Goal: Check status

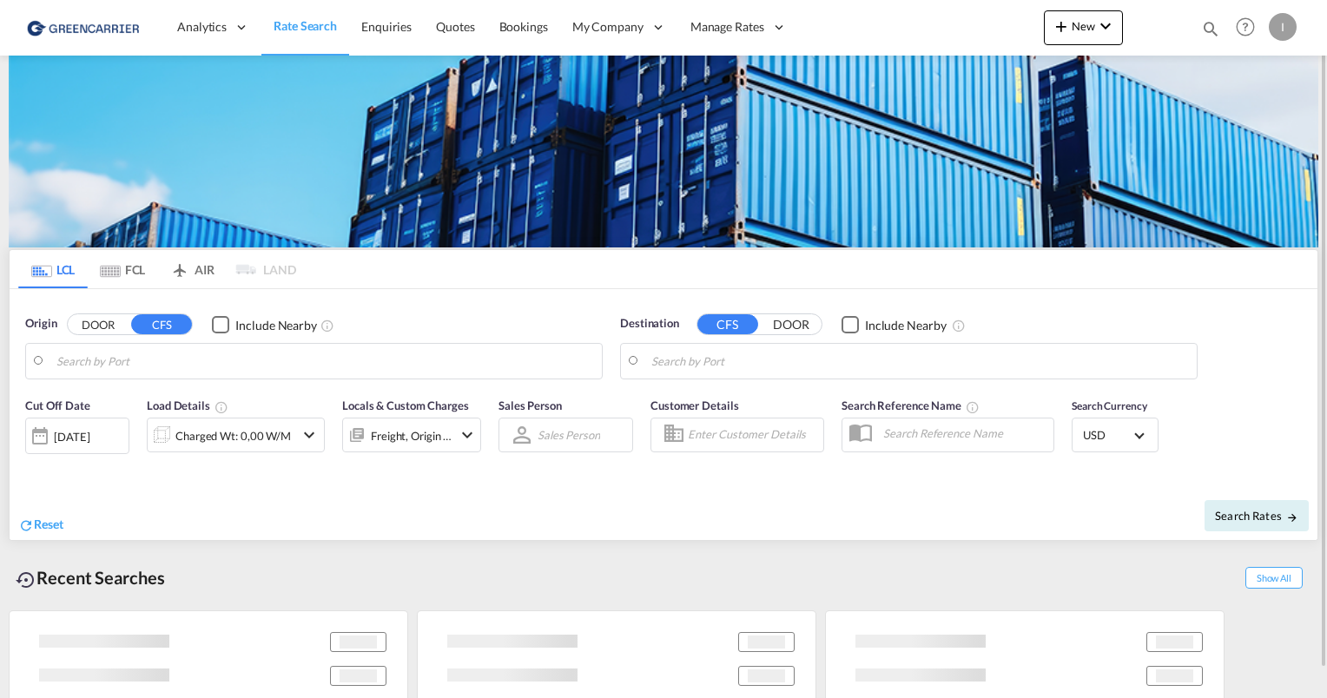
type input "[GEOGRAPHIC_DATA], [GEOGRAPHIC_DATA]"
type input "Callao, PECLL"
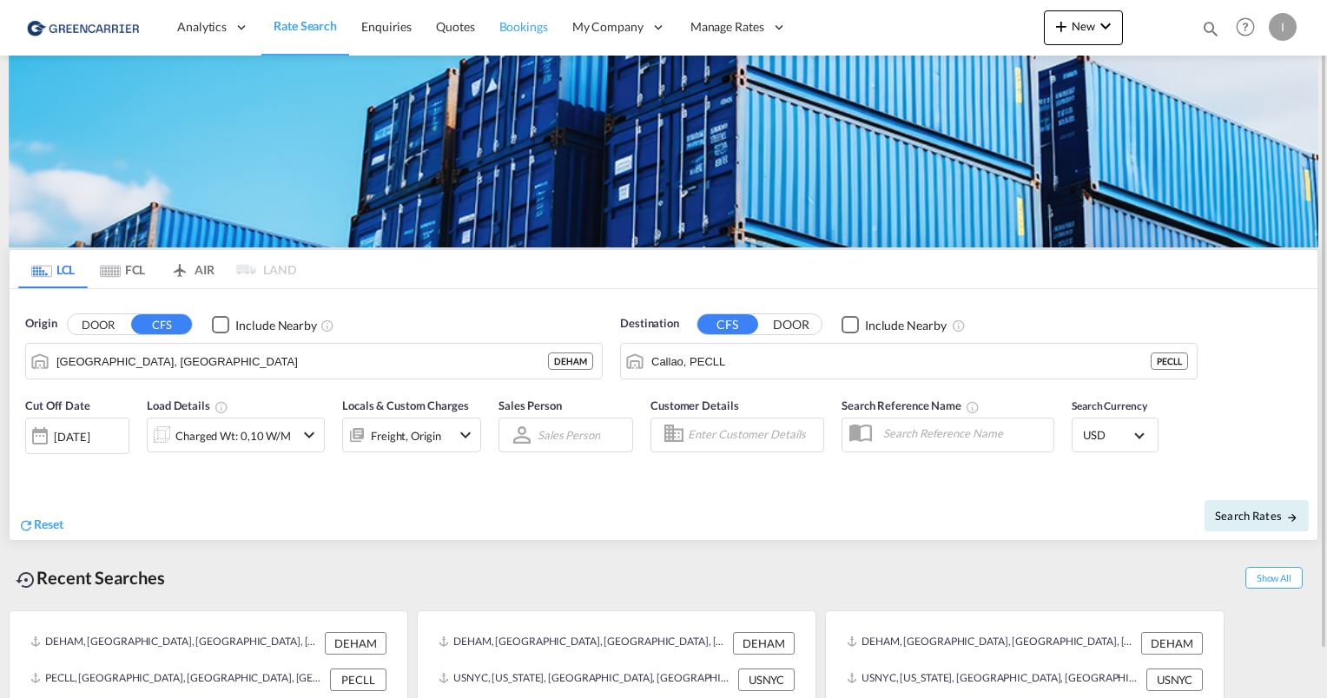
click at [514, 30] on span "Bookings" at bounding box center [523, 26] width 49 height 15
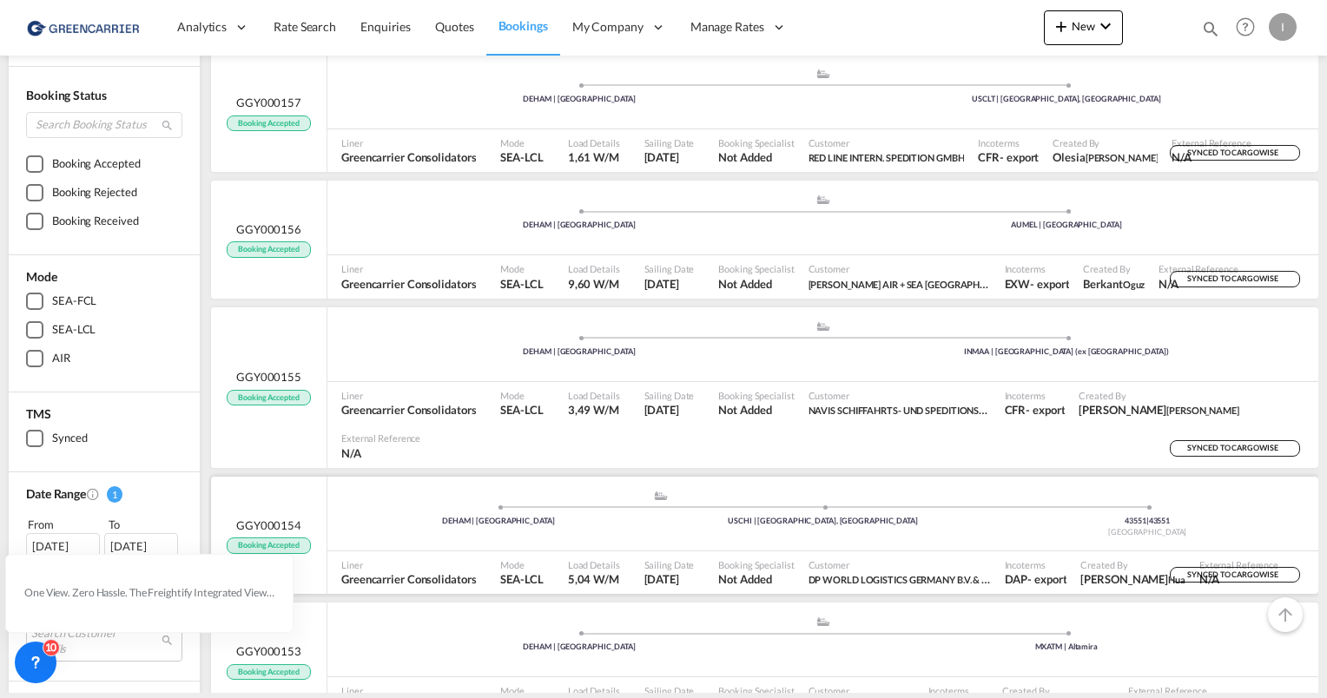
scroll to position [174, 0]
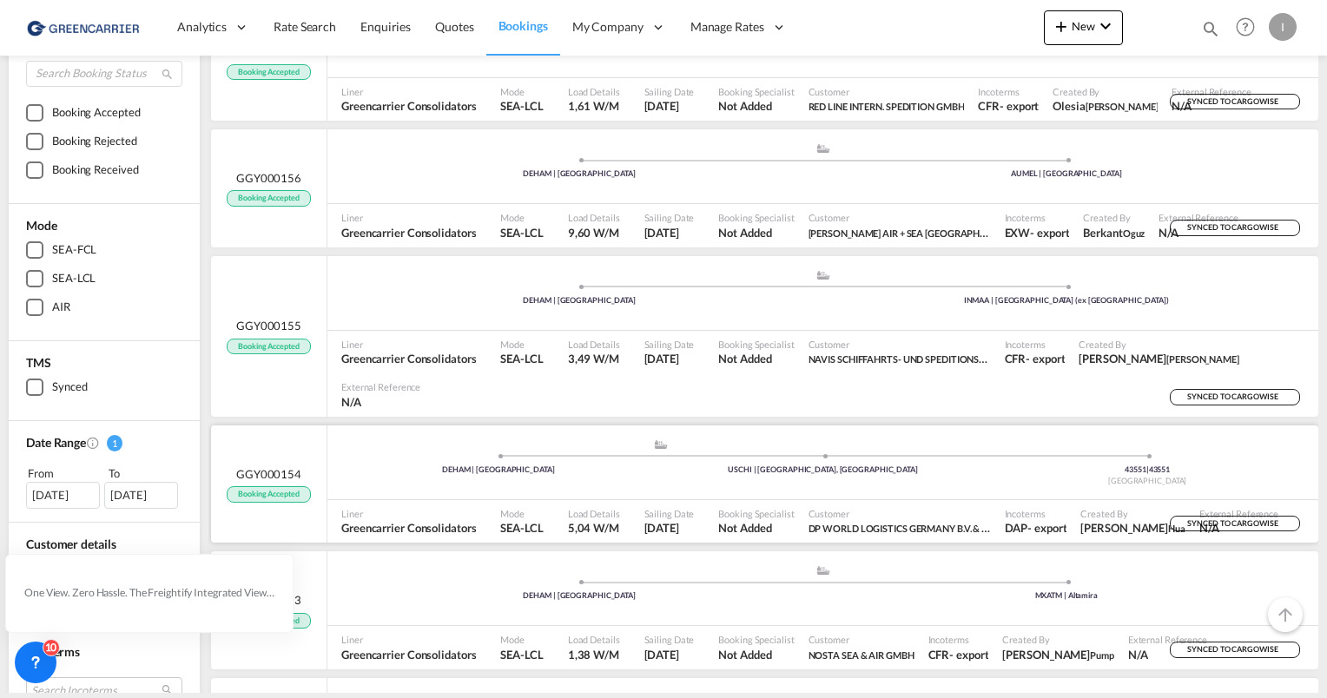
click at [908, 452] on div ".a{fill:#aaa8ad;} .a{fill:#aaa8ad;} DEHAM | [GEOGRAPHIC_DATA] USCHI | [GEOGRAPH…" at bounding box center [822, 462] width 991 height 75
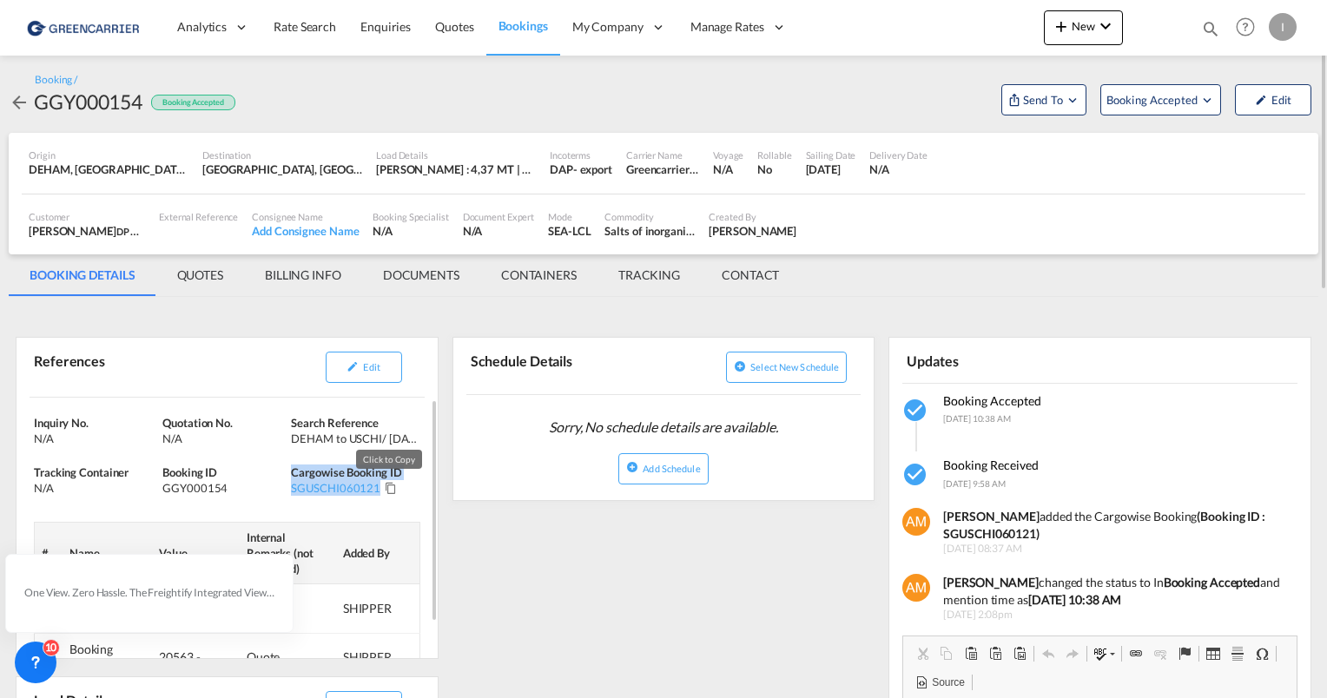
drag, startPoint x: 292, startPoint y: 487, endPoint x: 385, endPoint y: 490, distance: 92.9
click at [385, 490] on div "Inquiry No. N/A Quotation No. N/A Search Reference DEHAM to USCHI/ [DATE] Track…" at bounding box center [226, 549] width 421 height 302
drag, startPoint x: 385, startPoint y: 490, endPoint x: 333, endPoint y: 483, distance: 51.7
click at [333, 483] on div "SGUSCHI060121" at bounding box center [335, 488] width 89 height 16
click at [349, 486] on div "SGUSCHI060121" at bounding box center [335, 488] width 89 height 16
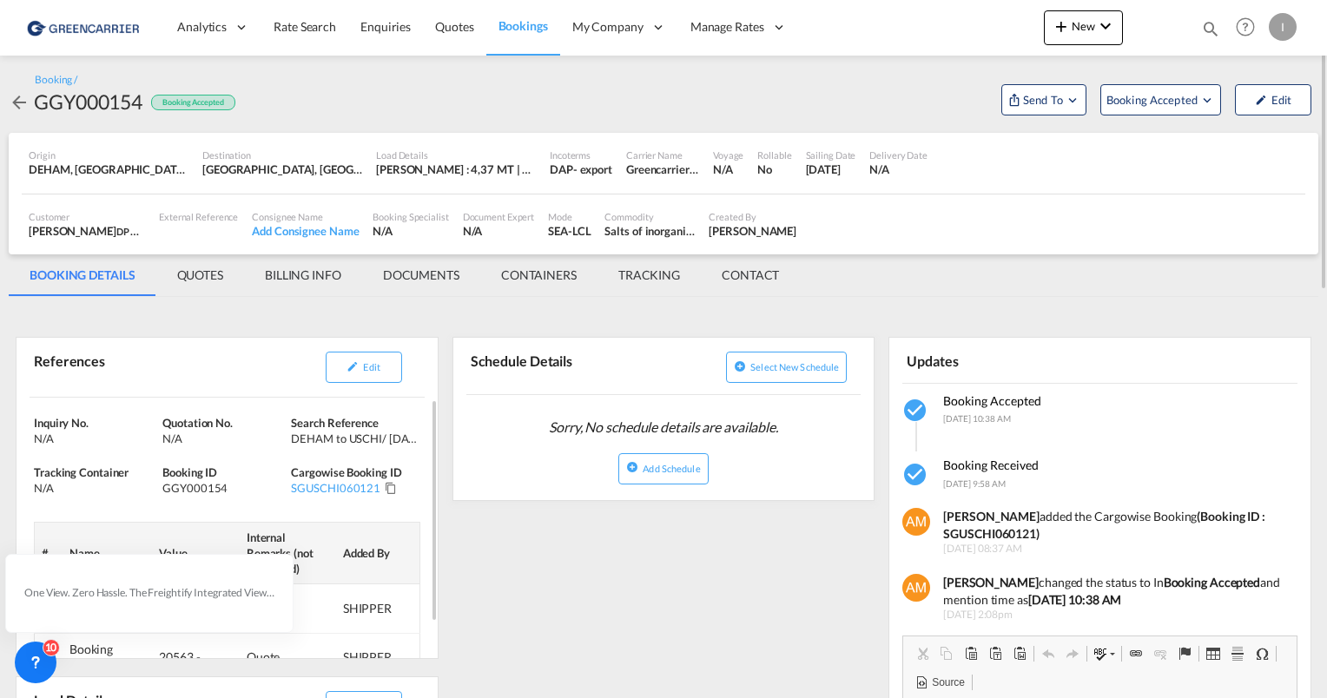
click at [385, 485] on md-icon "Click to Copy" at bounding box center [391, 488] width 12 height 12
